Goal: Go to known website: Access a specific website the user already knows

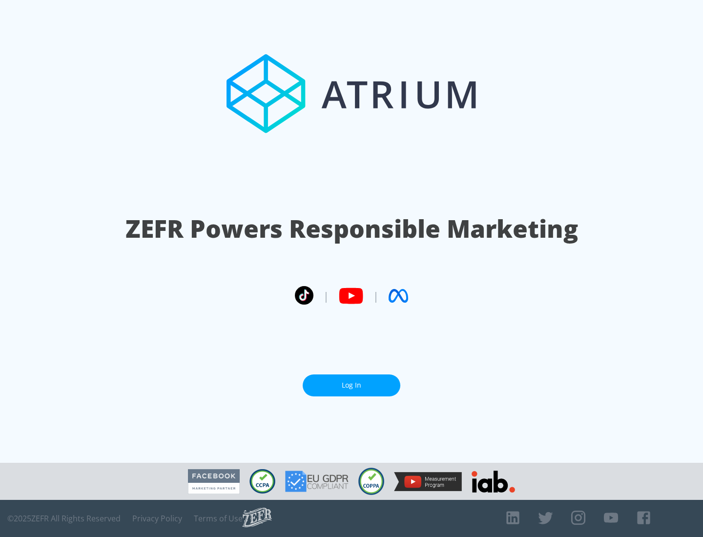
click at [351, 385] on link "Log In" at bounding box center [352, 385] width 98 height 22
